Goal: Check status: Check status

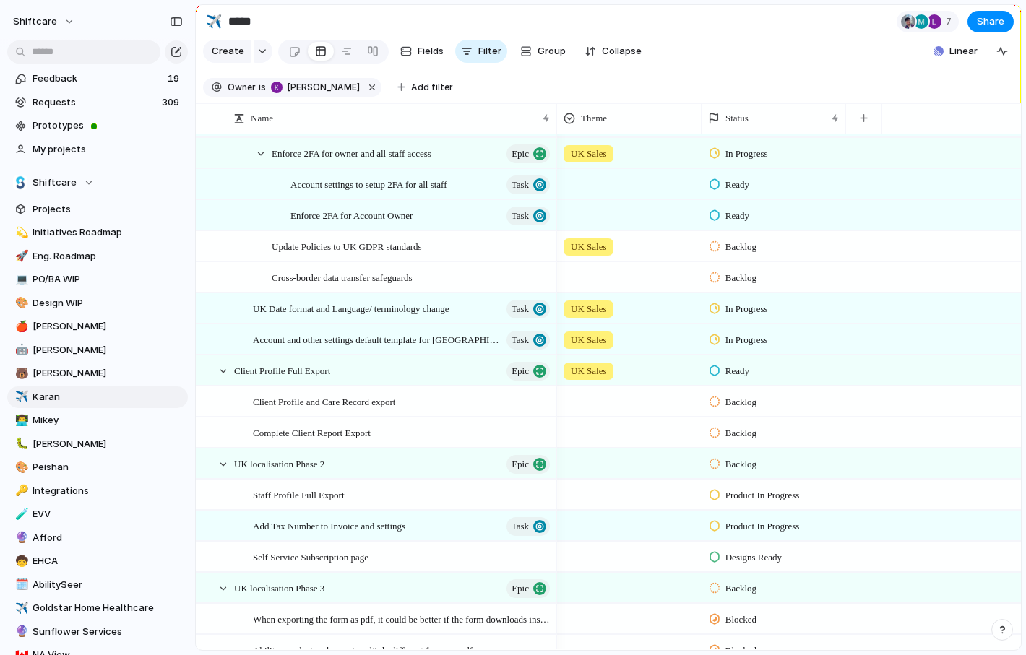
scroll to position [199, 0]
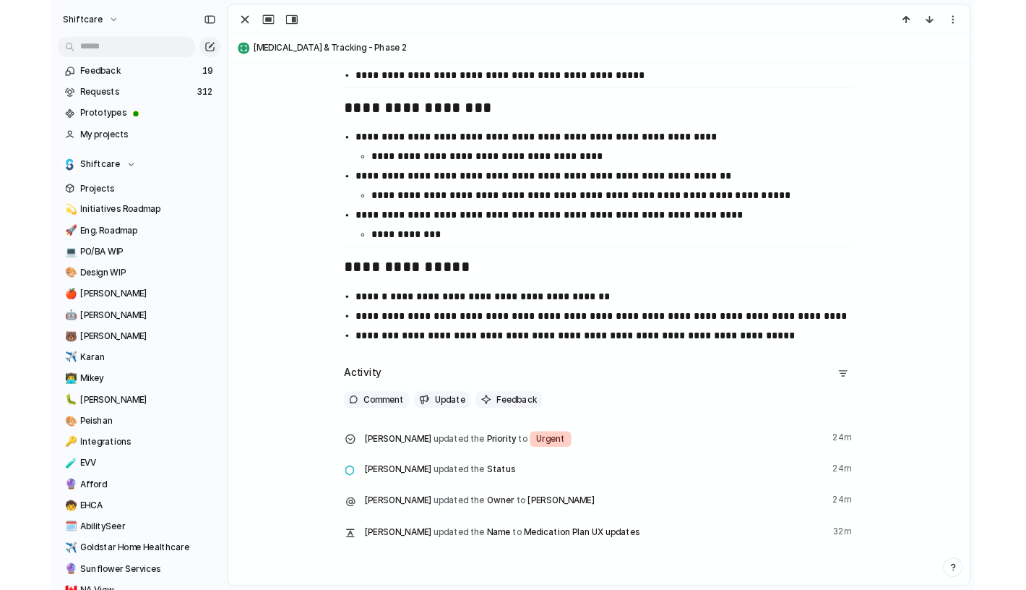
scroll to position [1725, 0]
